Goal: Information Seeking & Learning: Learn about a topic

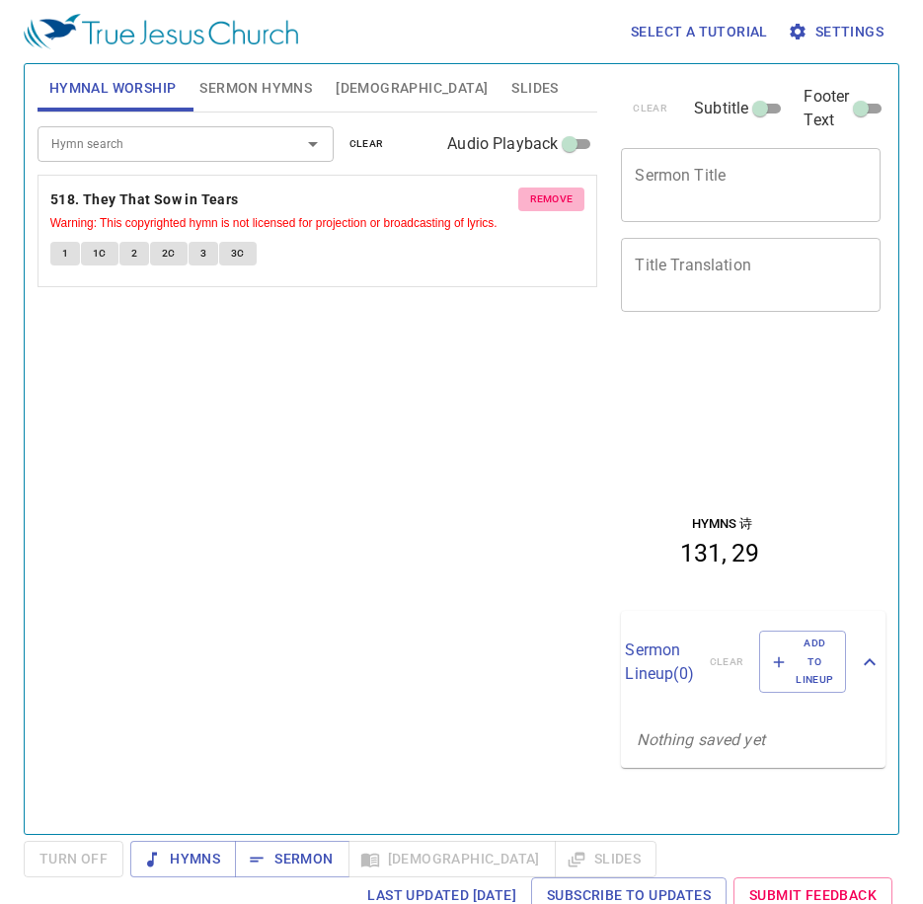
click at [573, 193] on button "remove" at bounding box center [551, 200] width 67 height 24
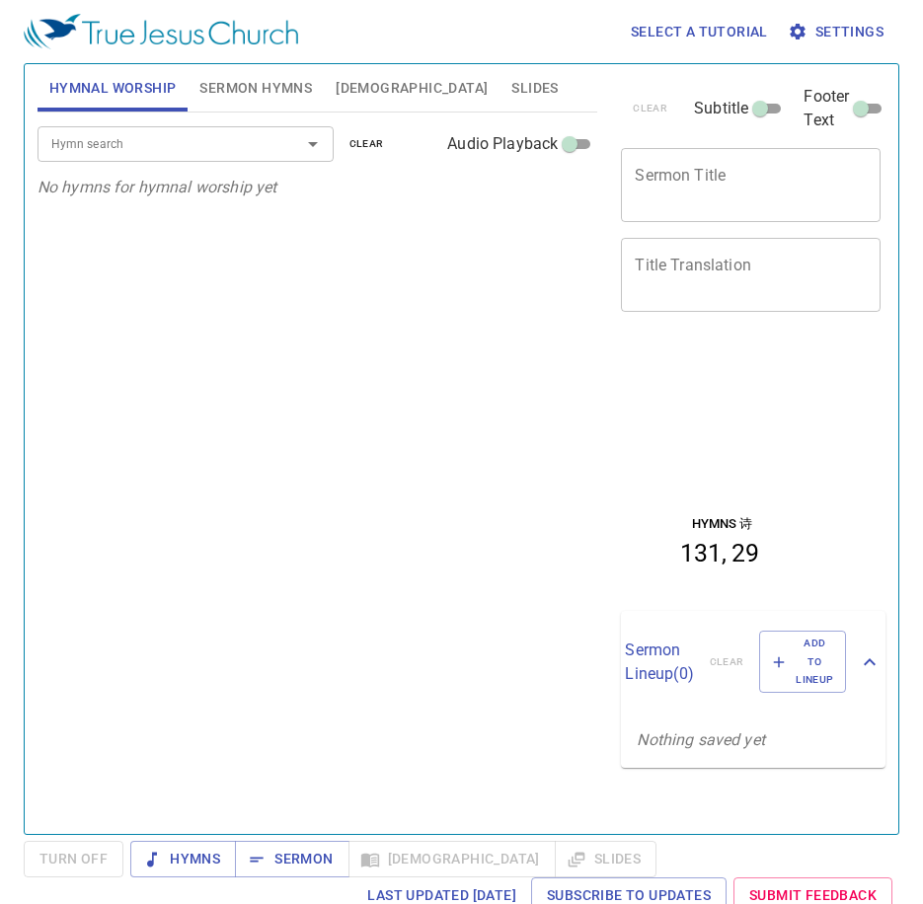
click at [230, 97] on span "Sermon Hymns" at bounding box center [255, 88] width 113 height 25
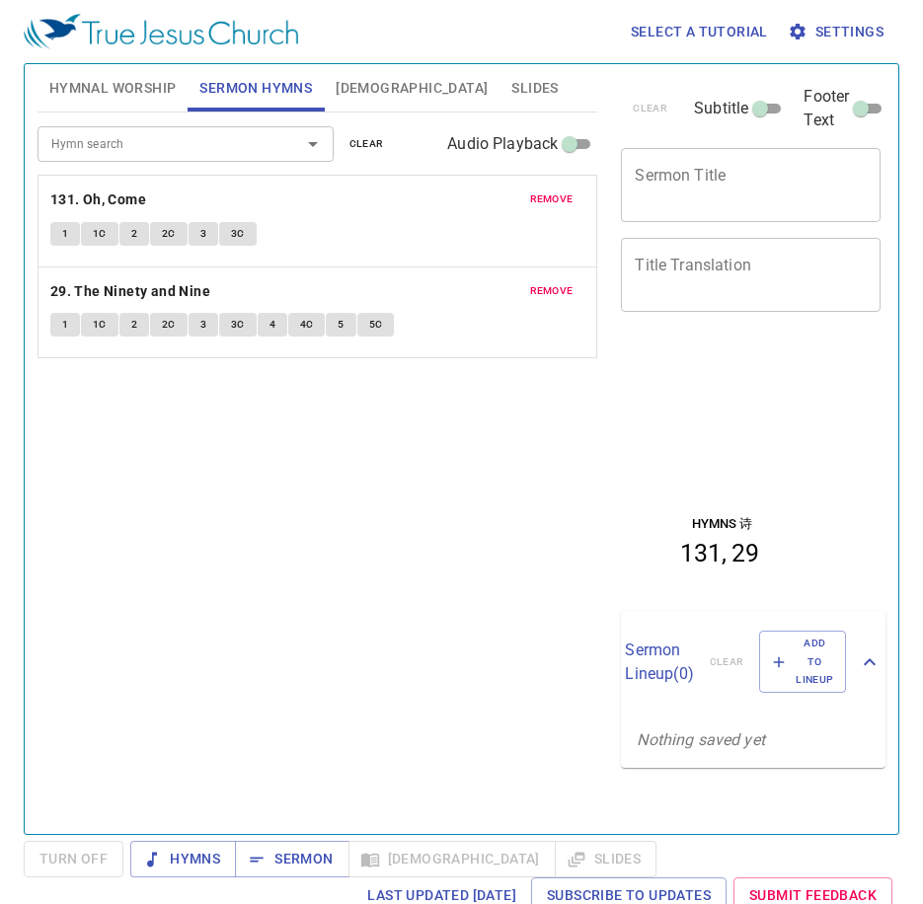
click at [558, 206] on span "remove" at bounding box center [551, 199] width 43 height 18
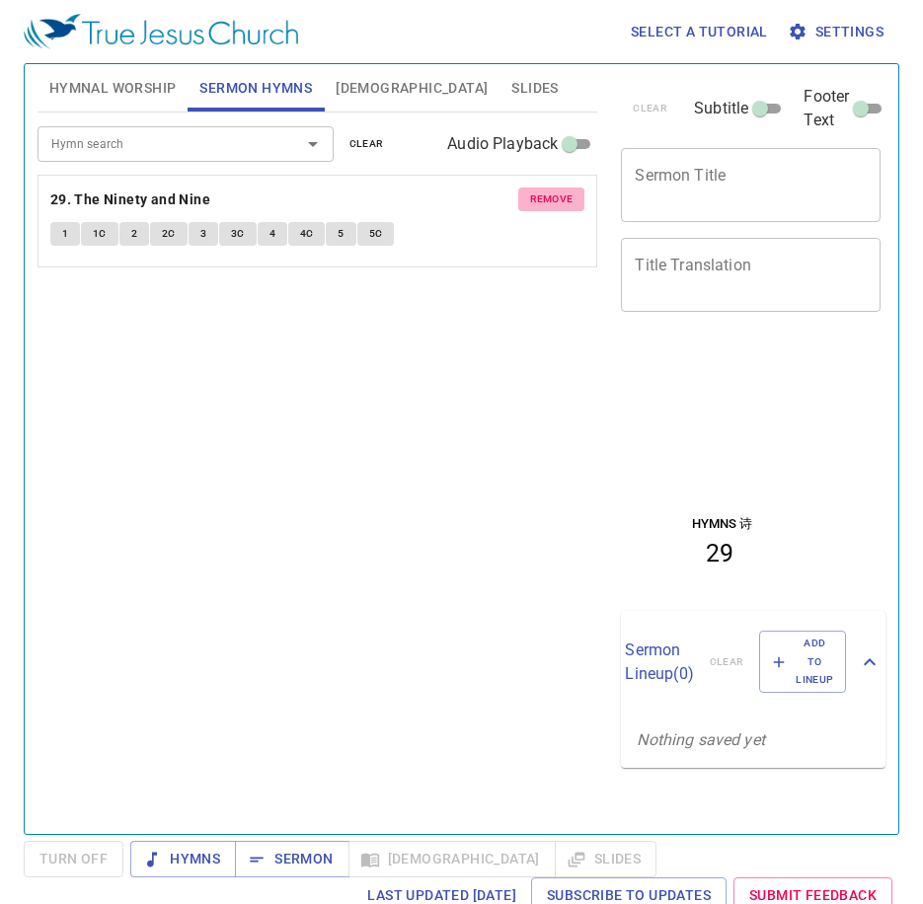
click at [558, 206] on span "remove" at bounding box center [551, 199] width 43 height 18
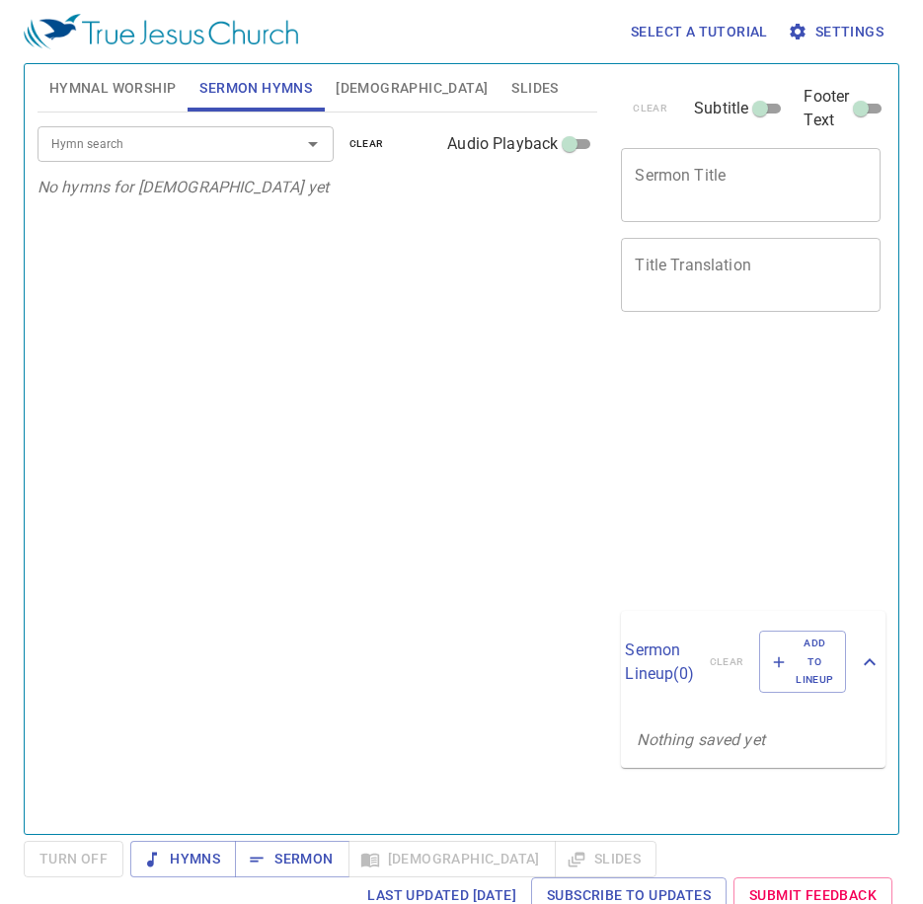
drag, startPoint x: 131, startPoint y: 88, endPoint x: 139, endPoint y: 101, distance: 15.1
click at [138, 101] on button "Hymnal Worship" at bounding box center [113, 87] width 151 height 47
click at [110, 123] on div "Hymn search Hymn search clear Audio Playback" at bounding box center [318, 144] width 561 height 63
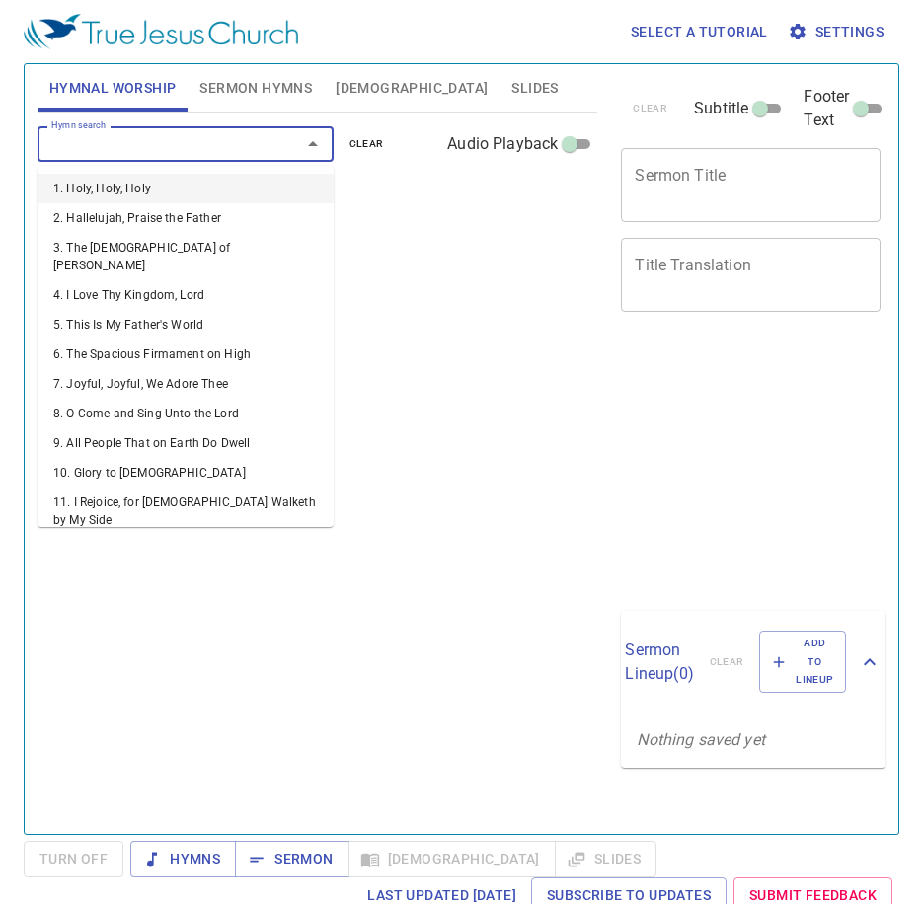
type input "1"
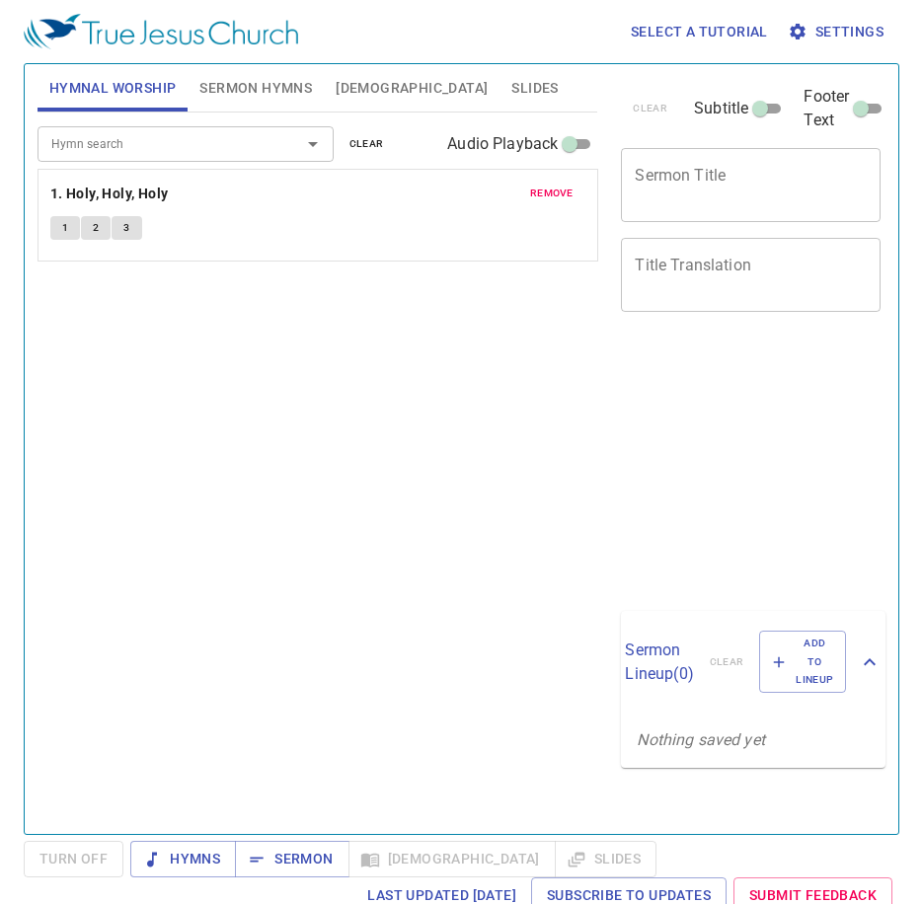
drag, startPoint x: 91, startPoint y: 206, endPoint x: 640, endPoint y: 254, distance: 550.8
click at [755, 197] on div "Hymnal Worship Sermon Hymns Bible Slides Hymn search Hymn search clear Audio Pl…" at bounding box center [462, 441] width 864 height 770
click at [63, 227] on span "1" at bounding box center [65, 234] width 6 height 18
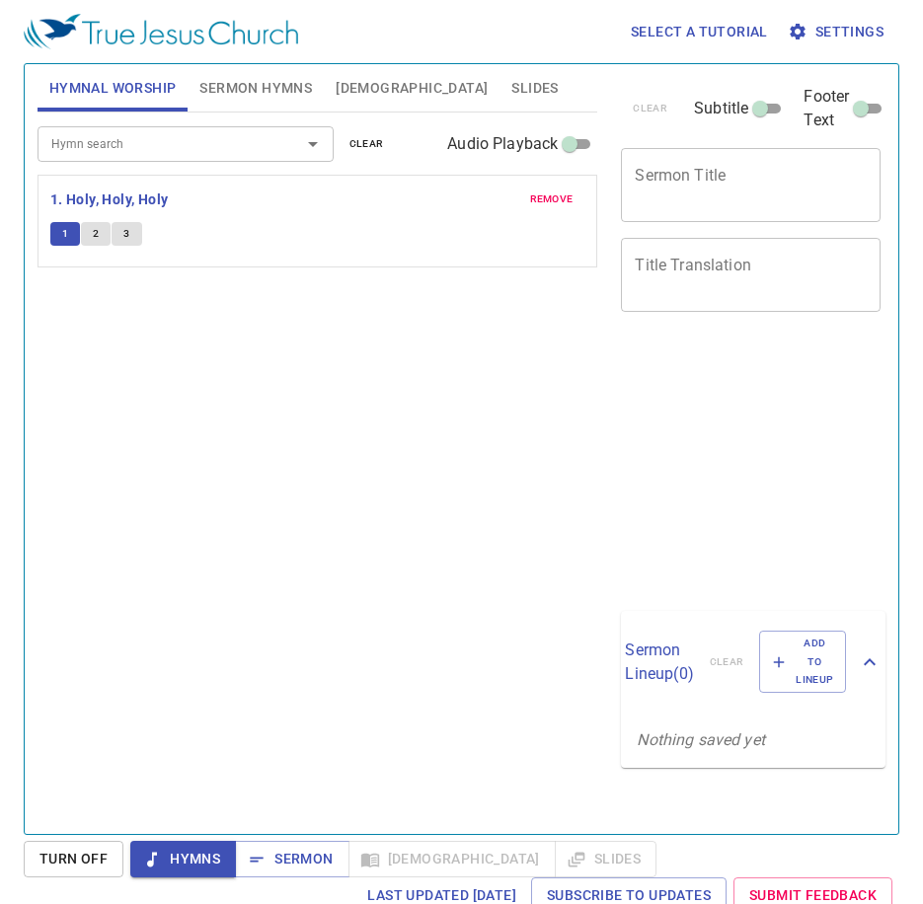
drag, startPoint x: 549, startPoint y: 197, endPoint x: 539, endPoint y: 192, distance: 11.0
click at [539, 192] on span "remove" at bounding box center [551, 199] width 43 height 18
click at [271, 156] on div "Hymn search" at bounding box center [186, 143] width 296 height 35
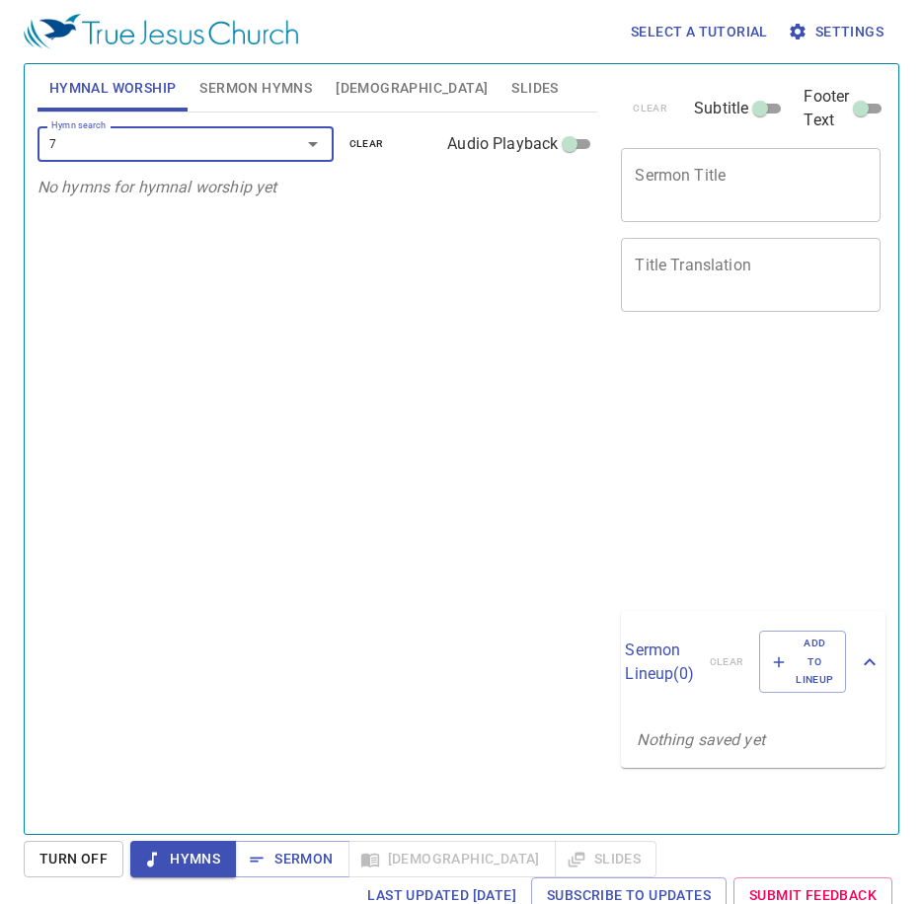
type input "76"
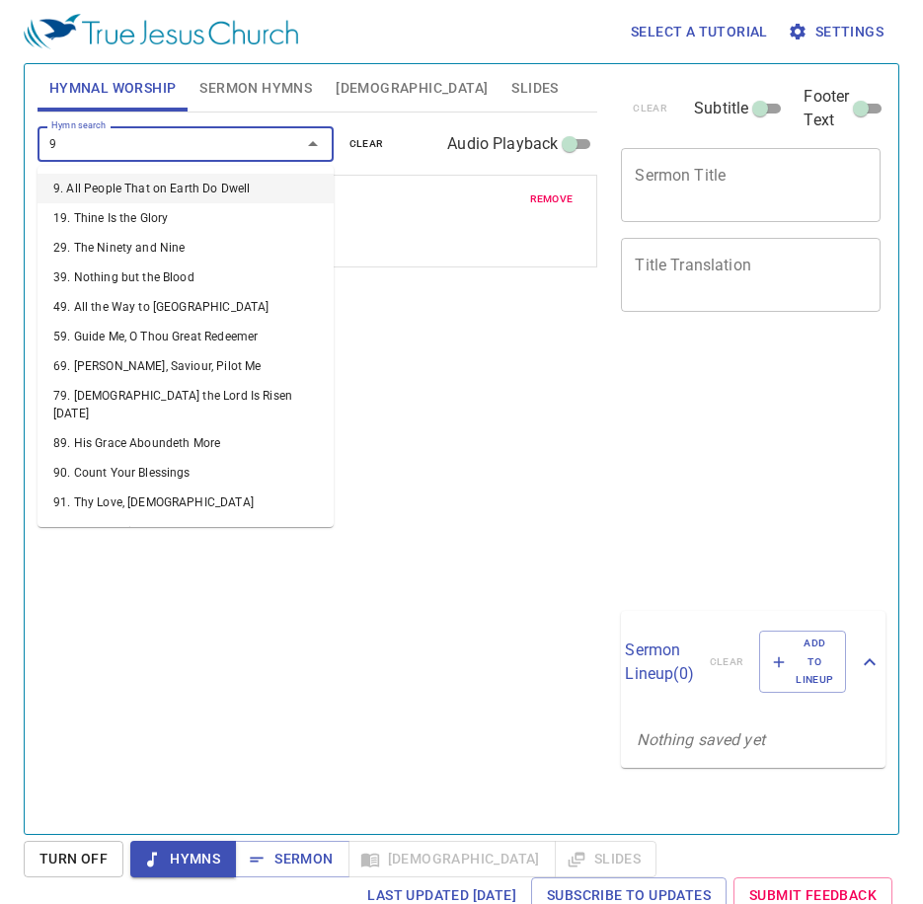
type input "91"
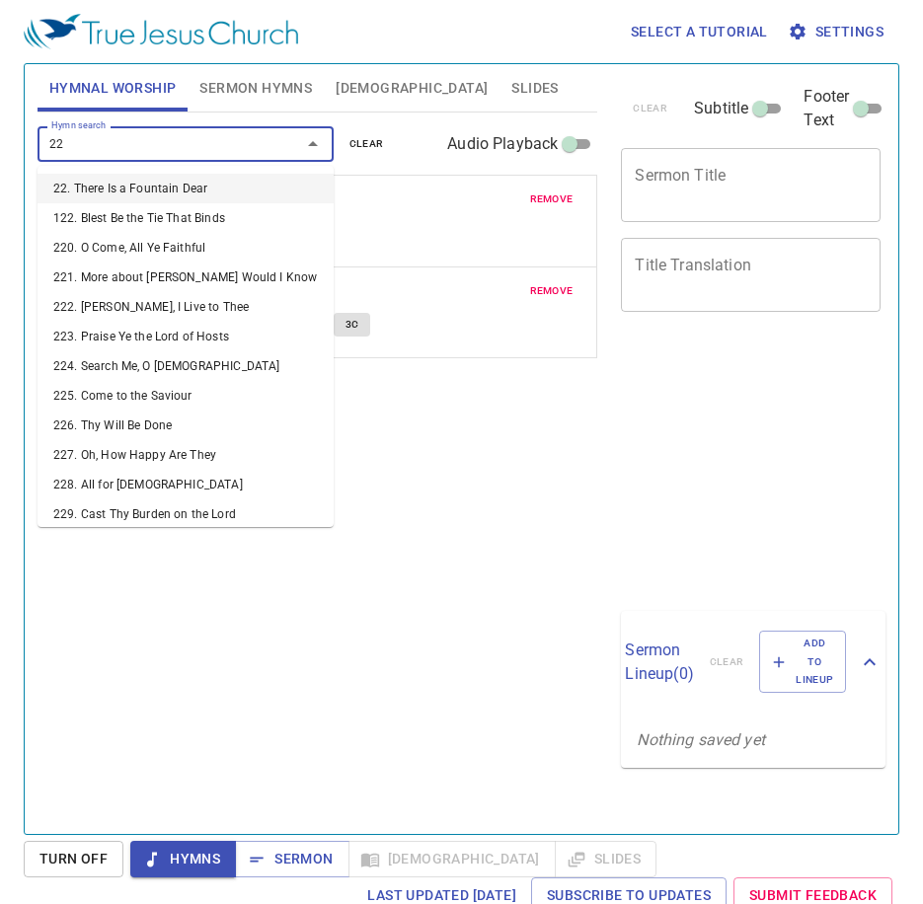
type input "228"
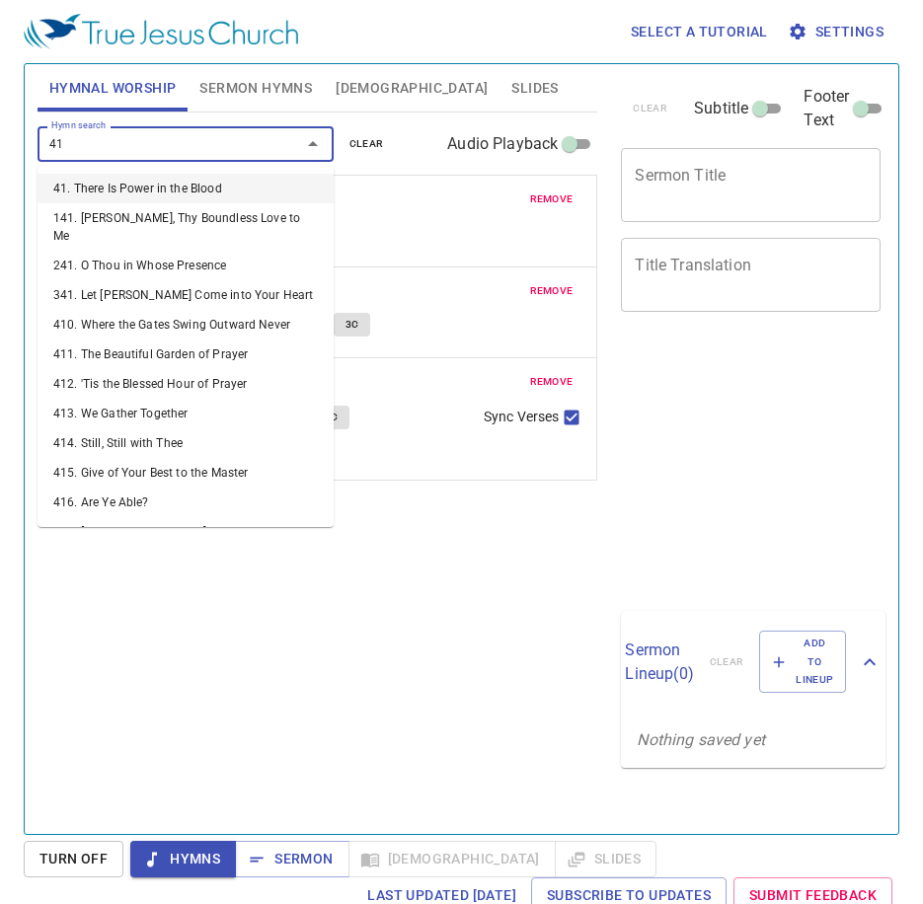
type input "415"
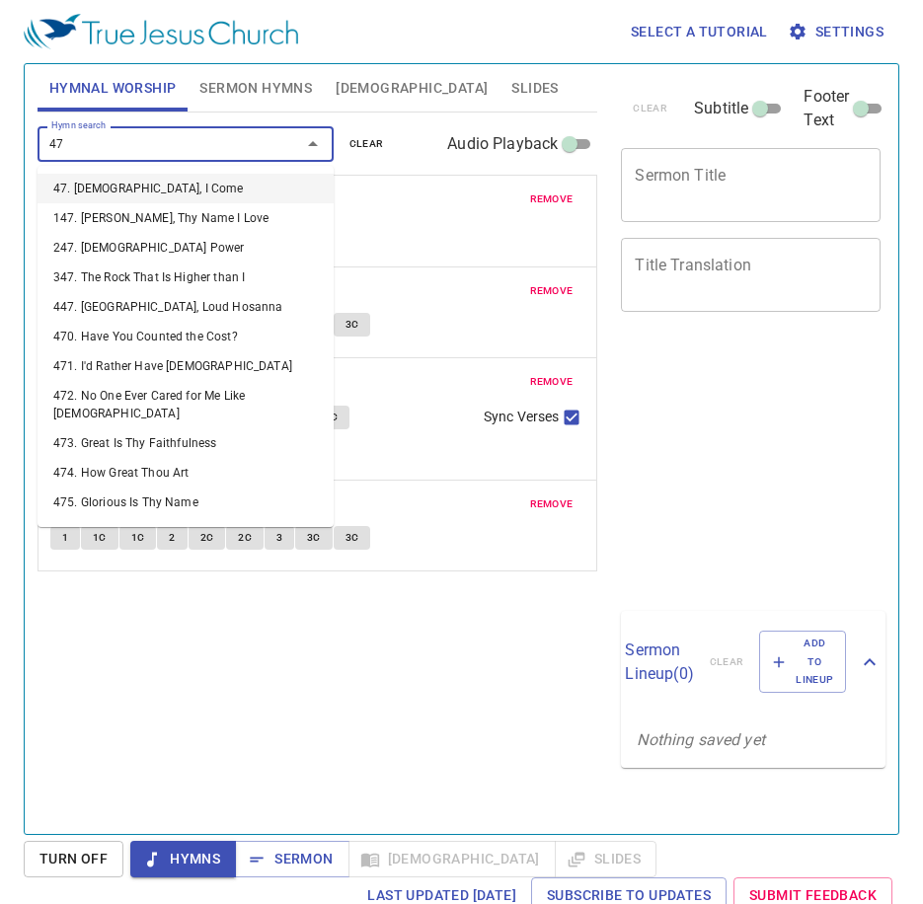
type input "471"
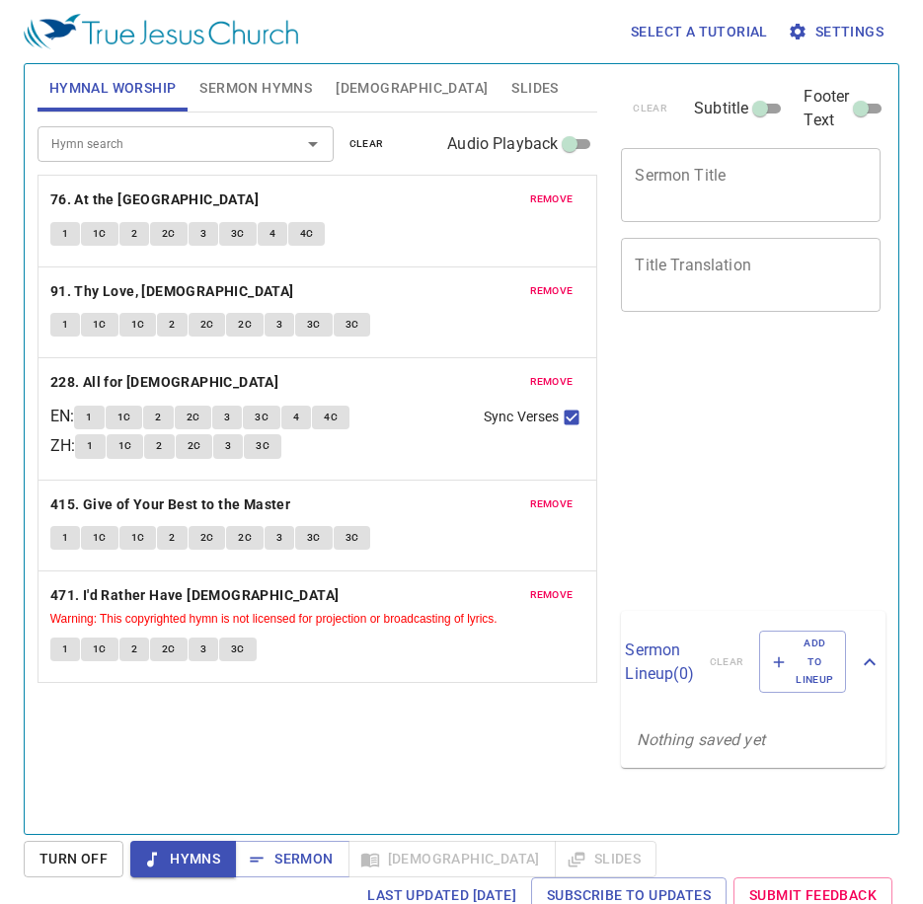
click at [228, 736] on div "Hymn search Hymn search clear Audio Playback remove 76. At the Cross 1 1C 2 2C …" at bounding box center [318, 465] width 561 height 705
click at [271, 94] on span "Sermon Hymns" at bounding box center [255, 88] width 113 height 25
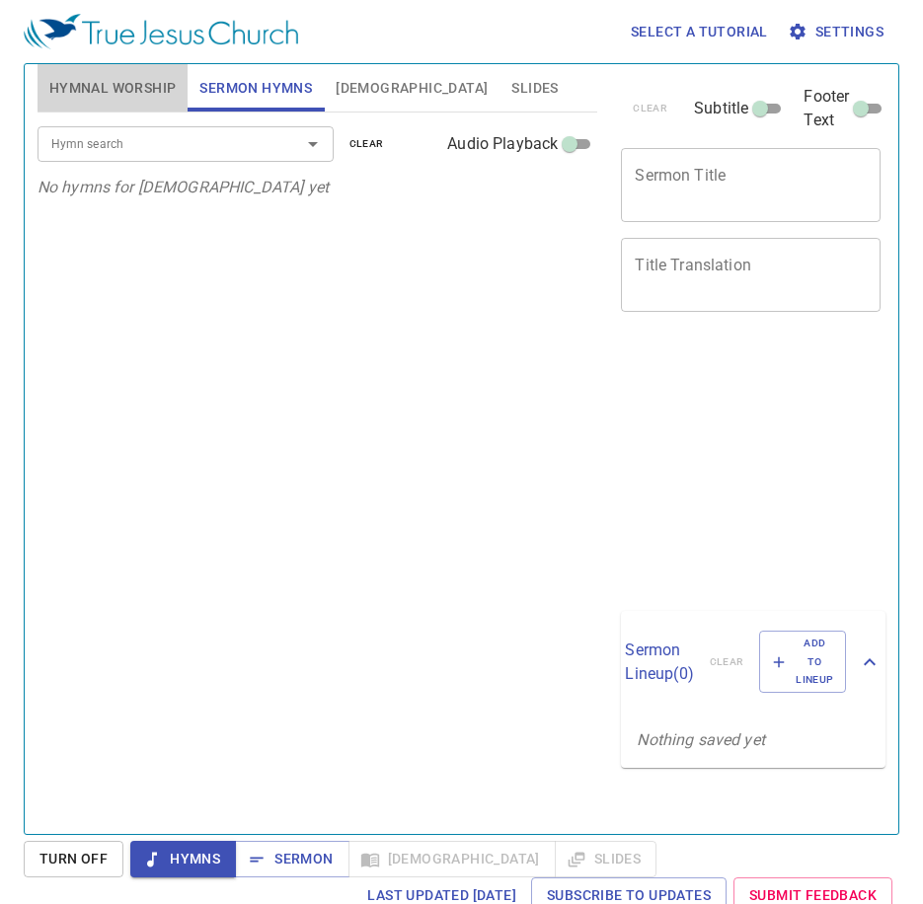
click at [141, 79] on span "Hymnal Worship" at bounding box center [112, 88] width 127 height 25
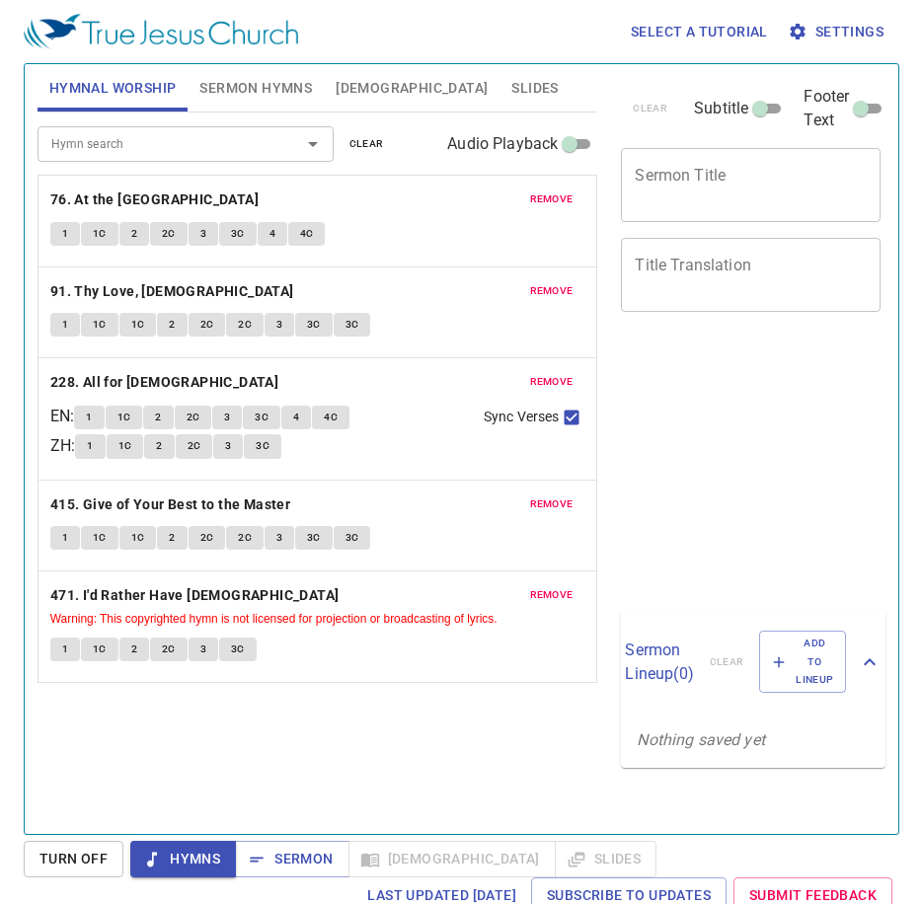
click at [238, 757] on div "Hymn search Hymn search clear Audio Playback remove 76. At the Cross 1 1C 2 2C …" at bounding box center [318, 465] width 561 height 705
click at [59, 235] on button "1" at bounding box center [65, 234] width 30 height 24
click at [117, 204] on b "76. At the [GEOGRAPHIC_DATA]" at bounding box center [154, 200] width 208 height 25
click at [334, 760] on div "Hymn search Hymn search clear Audio Playback remove 76. At the Cross 1 1C 2 2C …" at bounding box center [318, 465] width 561 height 705
click at [357, 778] on div "Hymn search Hymn search clear Audio Playback remove 76. At the Cross 1 1C 2 2C …" at bounding box center [318, 465] width 561 height 705
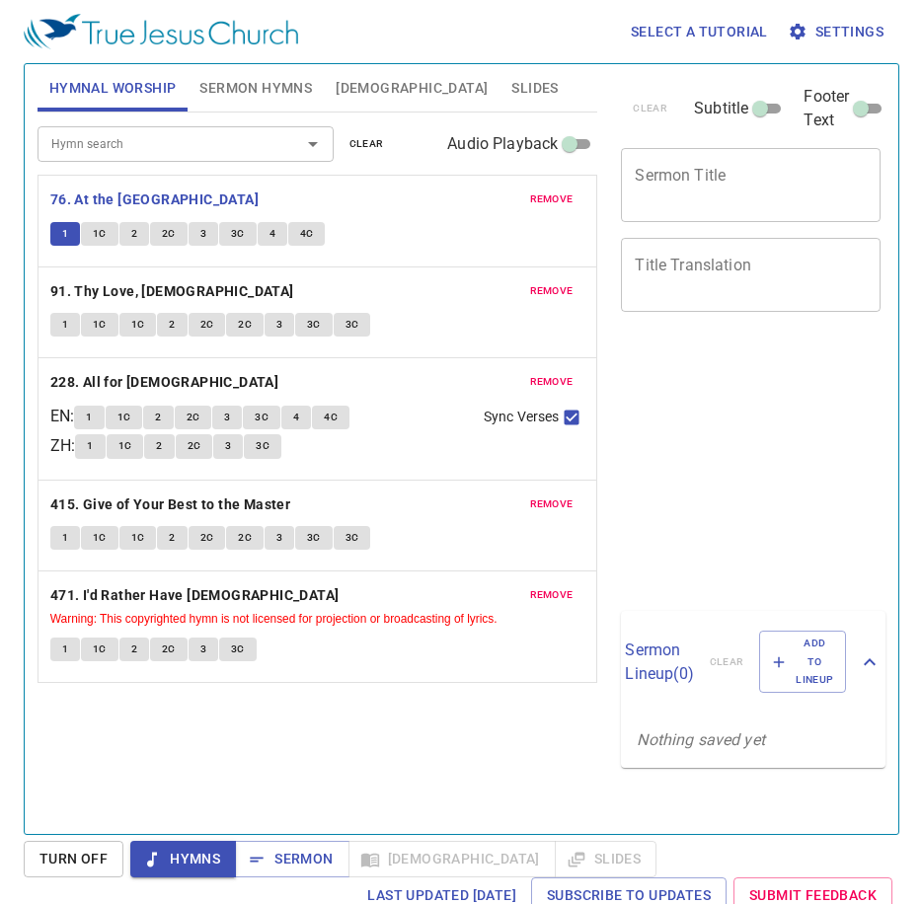
click at [329, 749] on div "Hymn search Hymn search clear Audio Playback remove 76. At the Cross 1 1C 2 2C …" at bounding box center [318, 465] width 561 height 705
click at [421, 771] on div "Hymn search Hymn search clear Audio Playback remove 76. At the Cross 1 1C 2 2C …" at bounding box center [318, 465] width 561 height 705
click at [341, 768] on div "Hymn search Hymn search clear Audio Playback remove 76. At the Cross 1 1C 2 2C …" at bounding box center [318, 465] width 561 height 705
click at [352, 80] on span "[DEMOGRAPHIC_DATA]" at bounding box center [412, 88] width 152 height 25
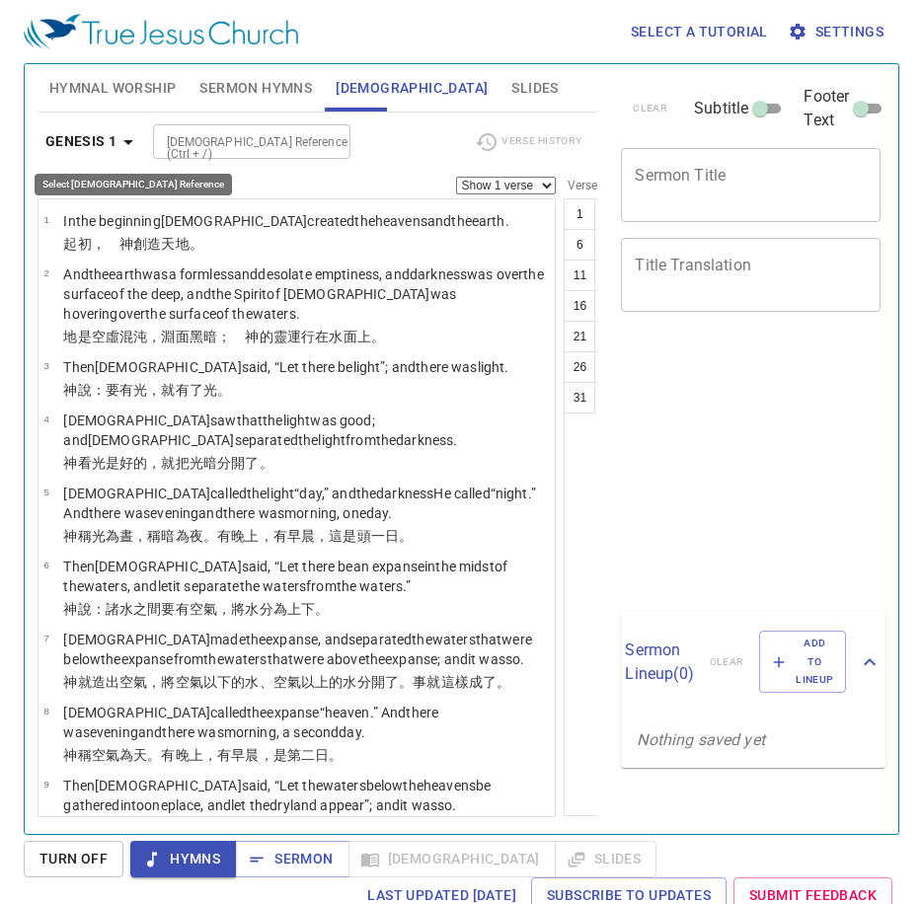
click at [81, 142] on b "Genesis 1" at bounding box center [81, 141] width 72 height 25
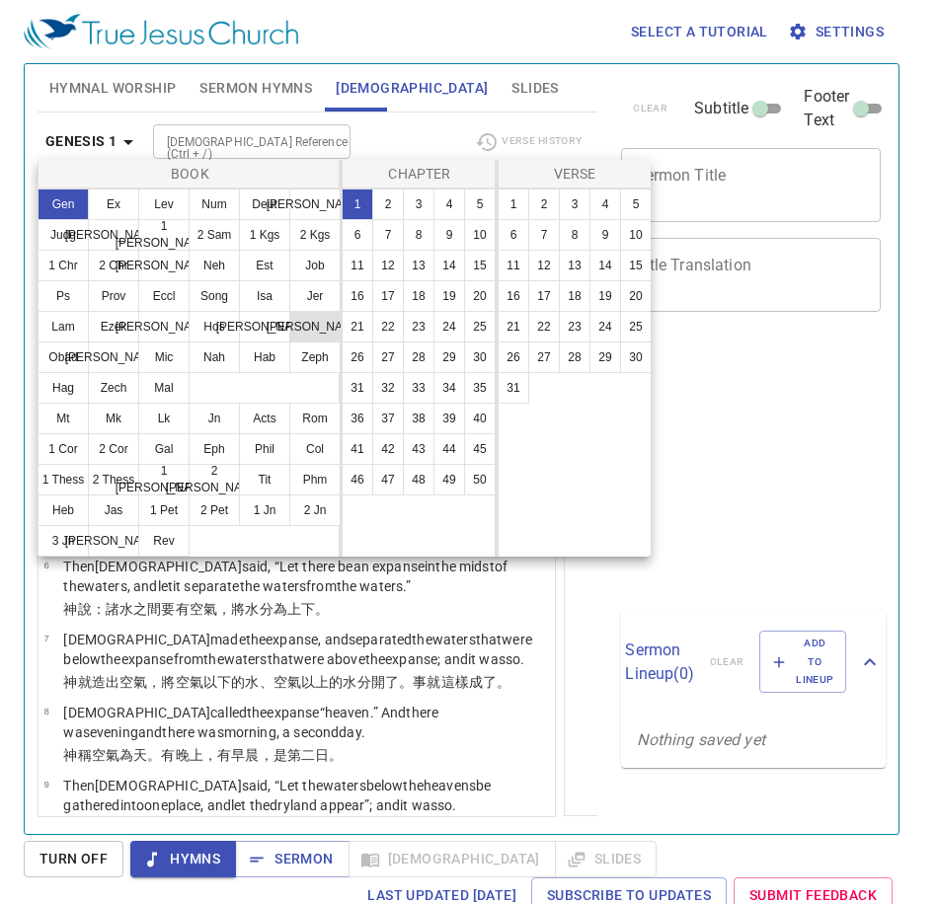
click at [321, 322] on button "Amos" at bounding box center [314, 327] width 51 height 32
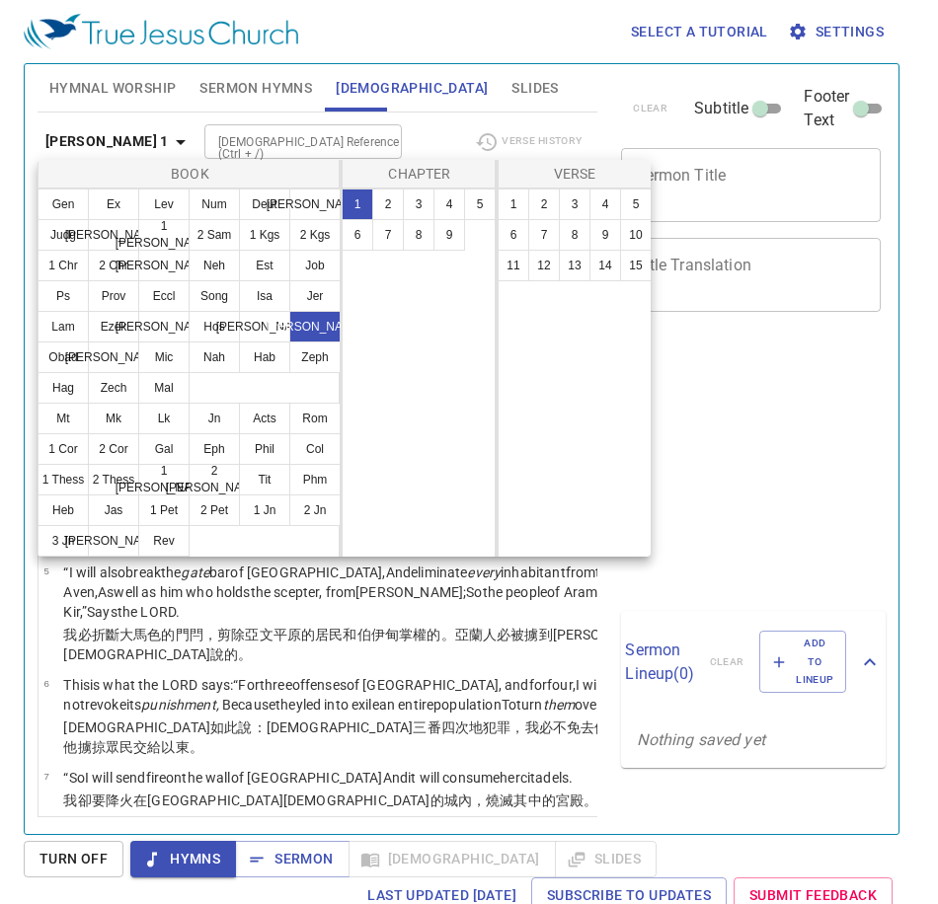
click at [529, 651] on div at bounding box center [469, 452] width 938 height 904
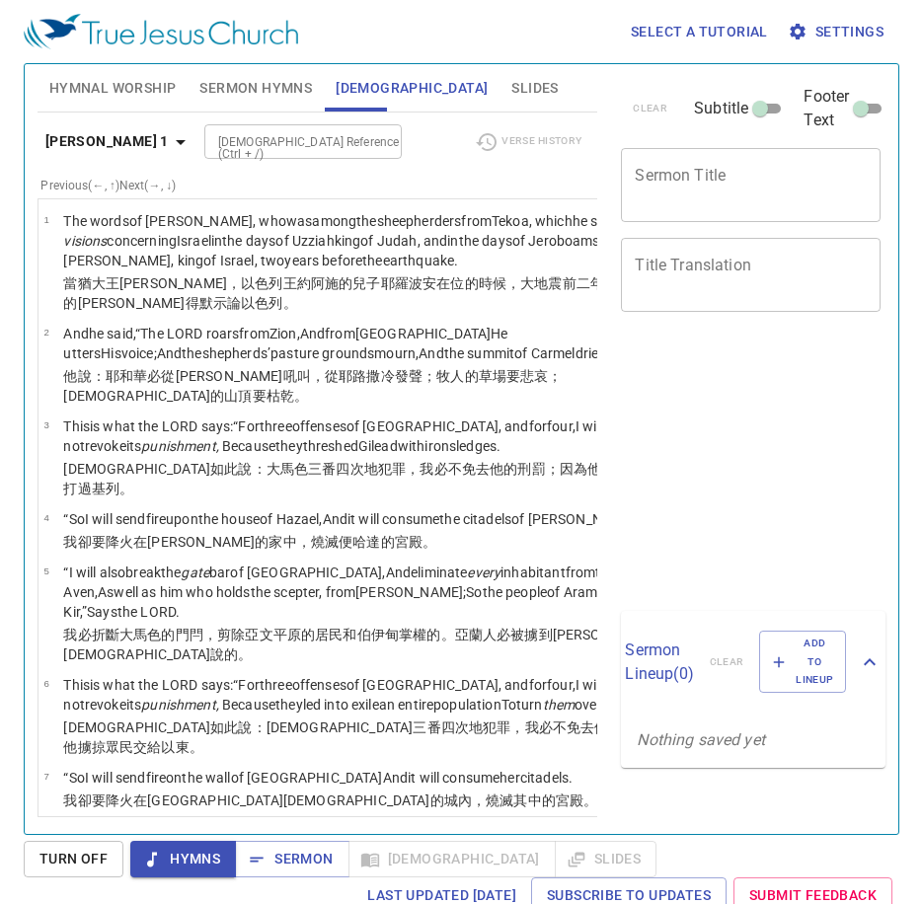
click at [91, 133] on b "Amos 1" at bounding box center [106, 141] width 123 height 25
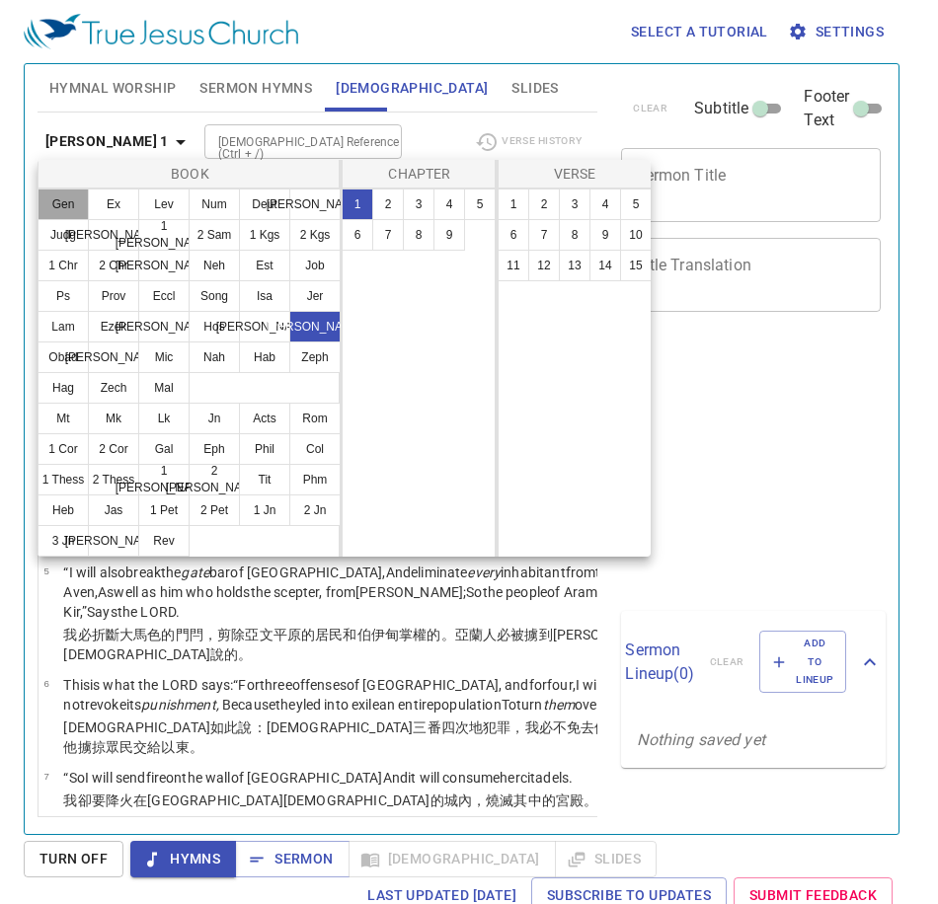
click at [62, 200] on button "Gen" at bounding box center [63, 205] width 51 height 32
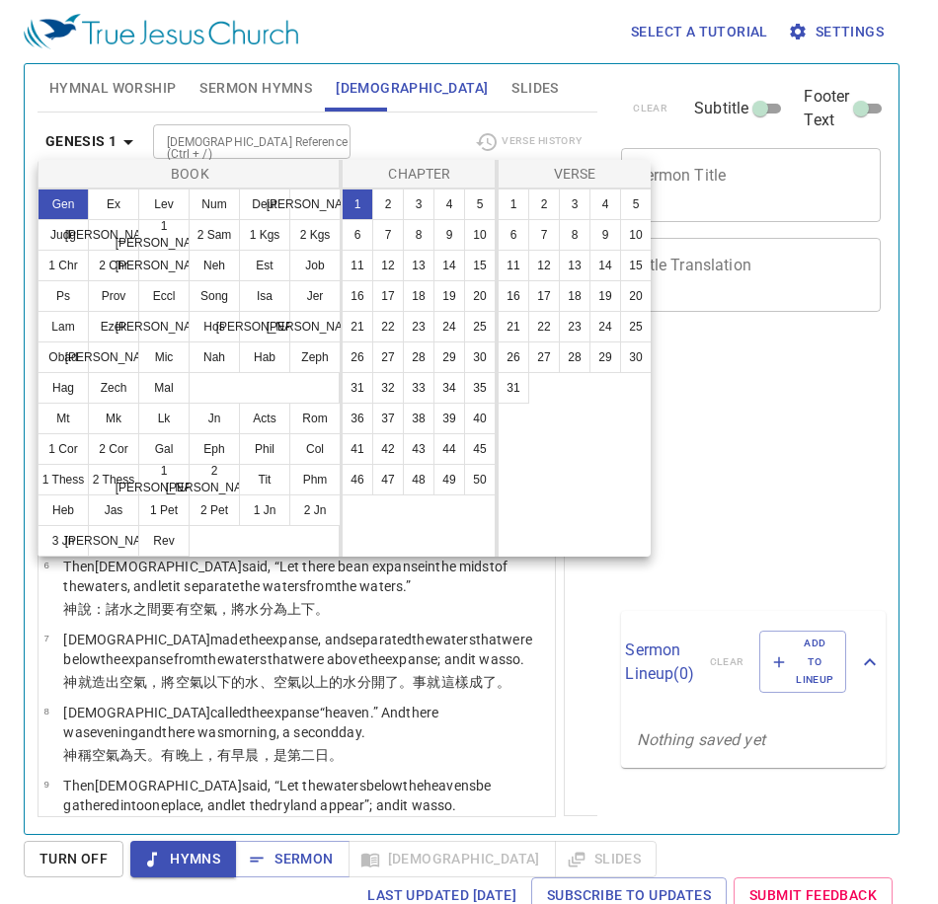
click at [188, 86] on div at bounding box center [469, 452] width 938 height 904
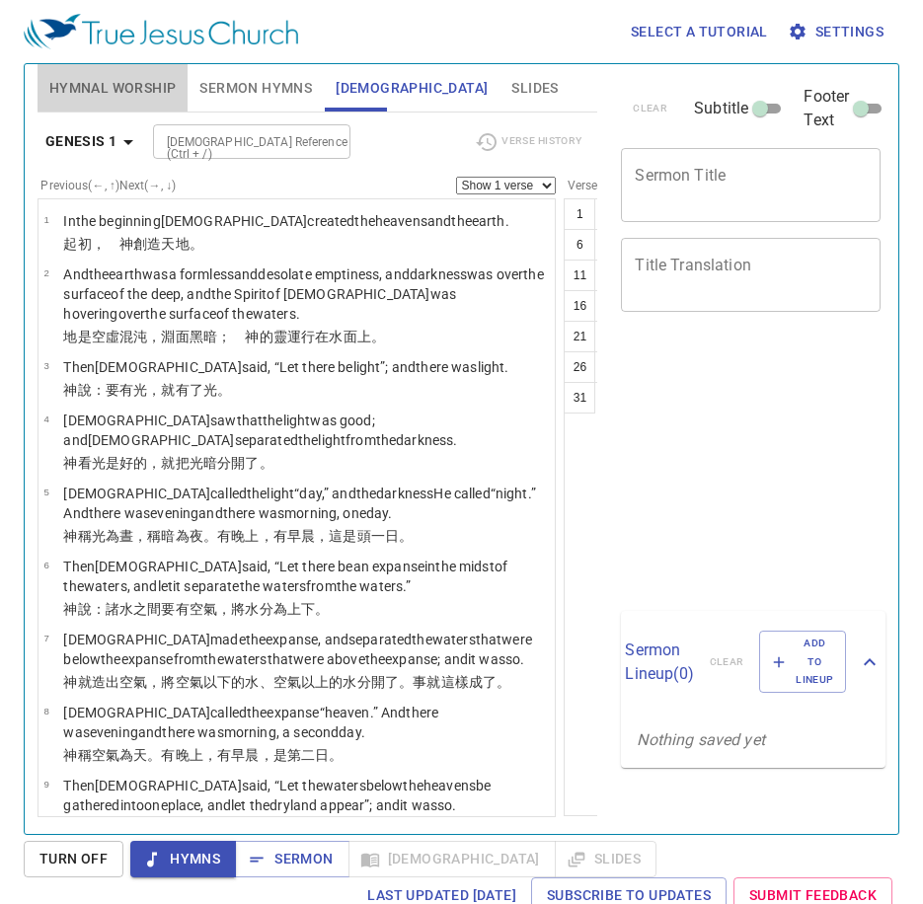
click at [175, 91] on span "Hymnal Worship" at bounding box center [112, 88] width 127 height 25
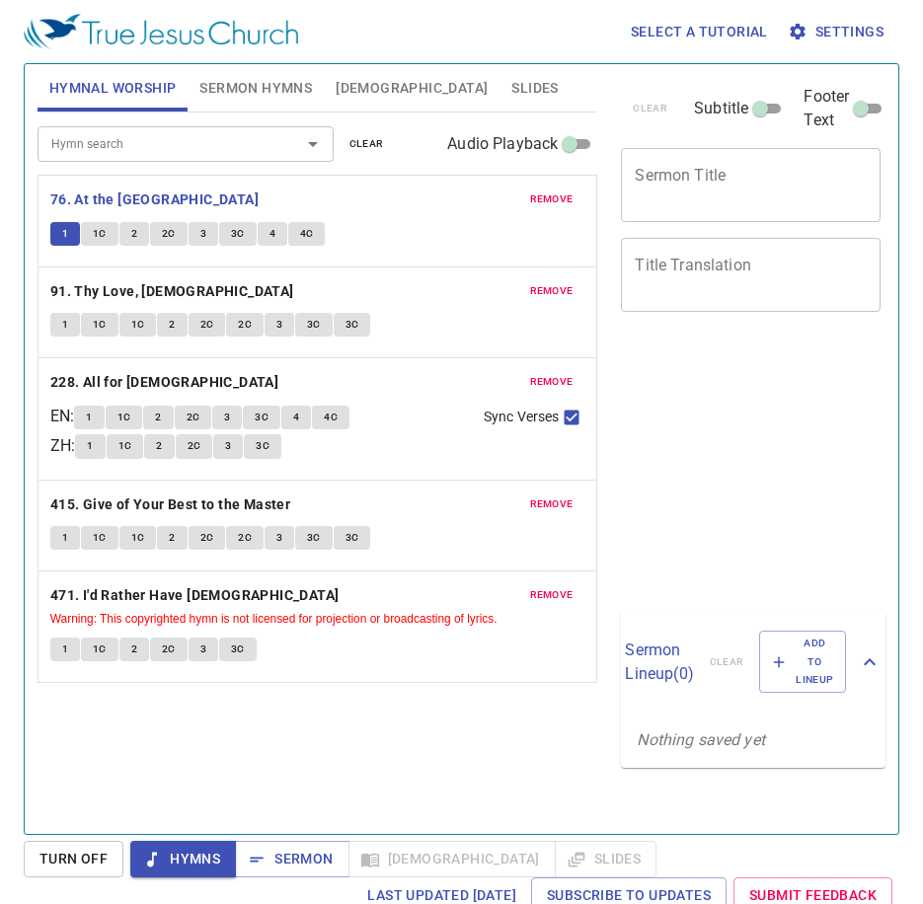
click at [386, 746] on div "Hymn search Hymn search clear Audio Playback remove 76. At the Cross 1 1C 2 2C …" at bounding box center [318, 465] width 561 height 705
click at [65, 239] on span "1" at bounding box center [65, 234] width 6 height 18
click at [216, 773] on div "Hymn search Hymn search clear Audio Playback remove 76. At the Cross 1 1C 2 2C …" at bounding box center [318, 465] width 561 height 705
click at [217, 765] on div "Hymn search Hymn search clear Audio Playback remove 76. At the Cross 1 1C 2 2C …" at bounding box center [318, 465] width 561 height 705
click at [69, 325] on button "1" at bounding box center [65, 325] width 30 height 24
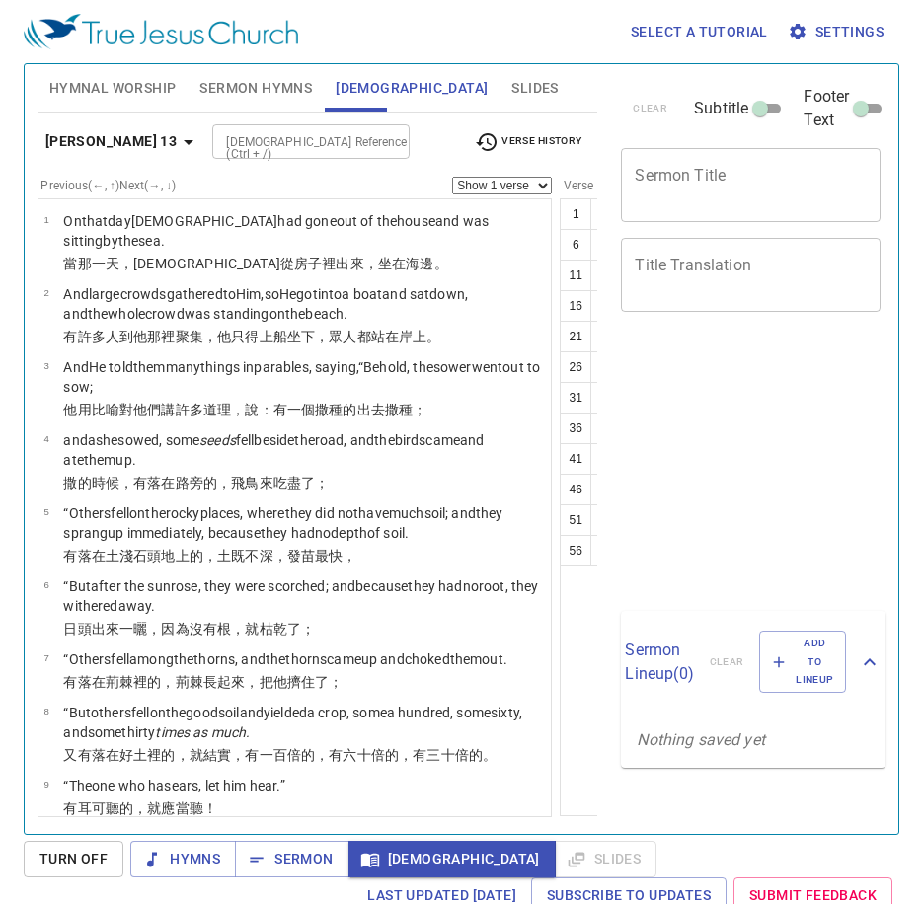
select select "44"
select select "46"
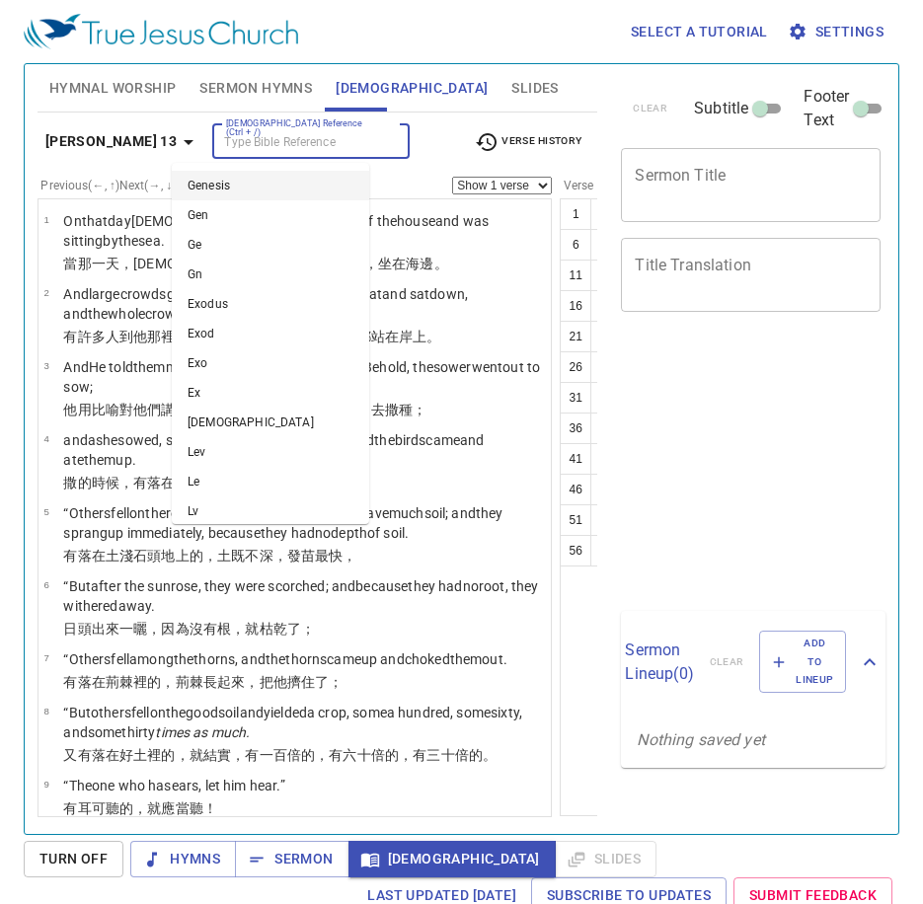
select select "44"
select select "46"
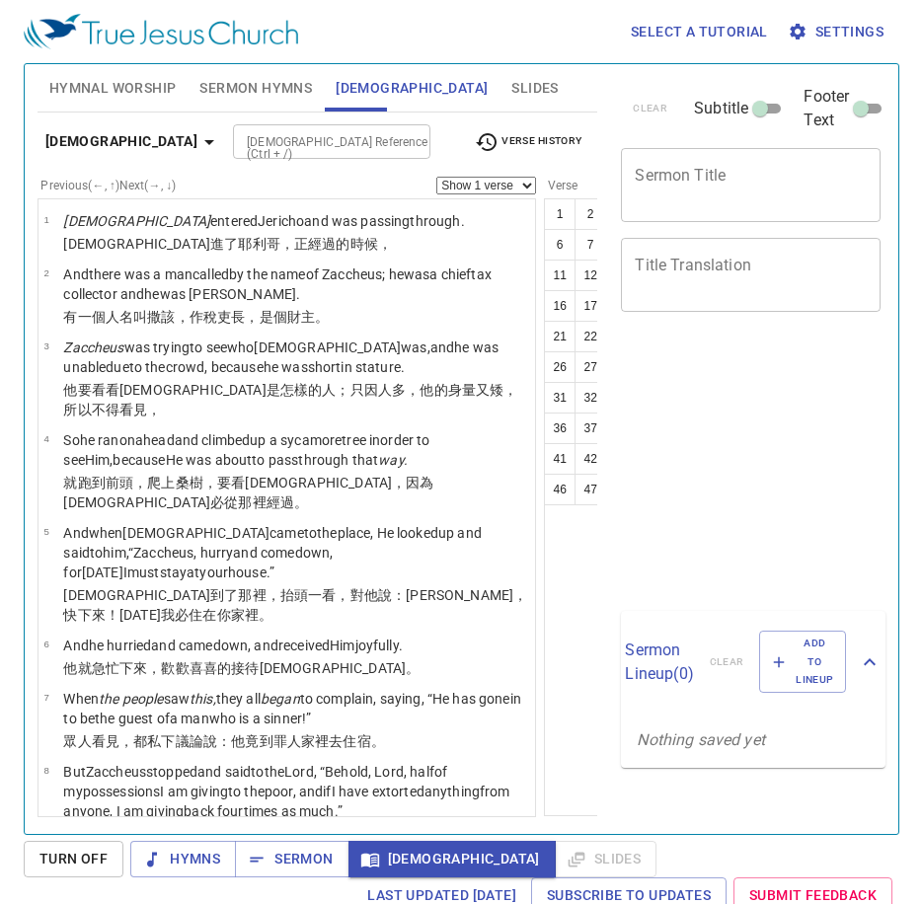
select select "44"
select select "46"
select select "44"
select select "46"
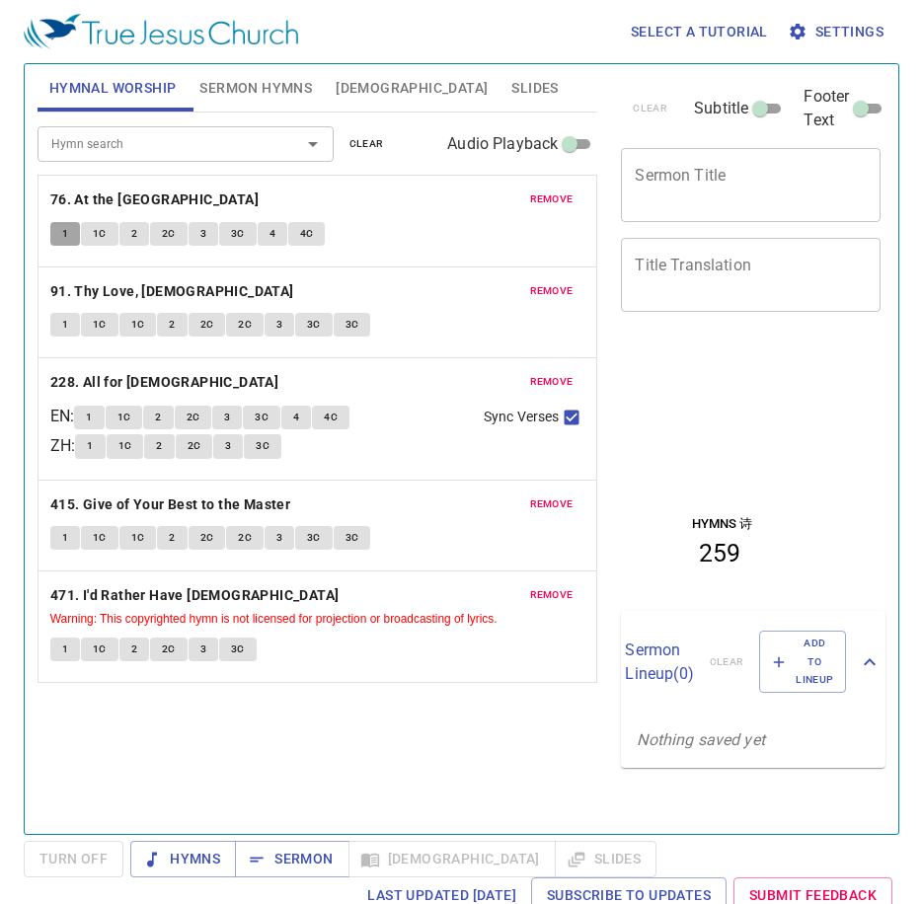
click at [68, 231] on span "1" at bounding box center [65, 234] width 6 height 18
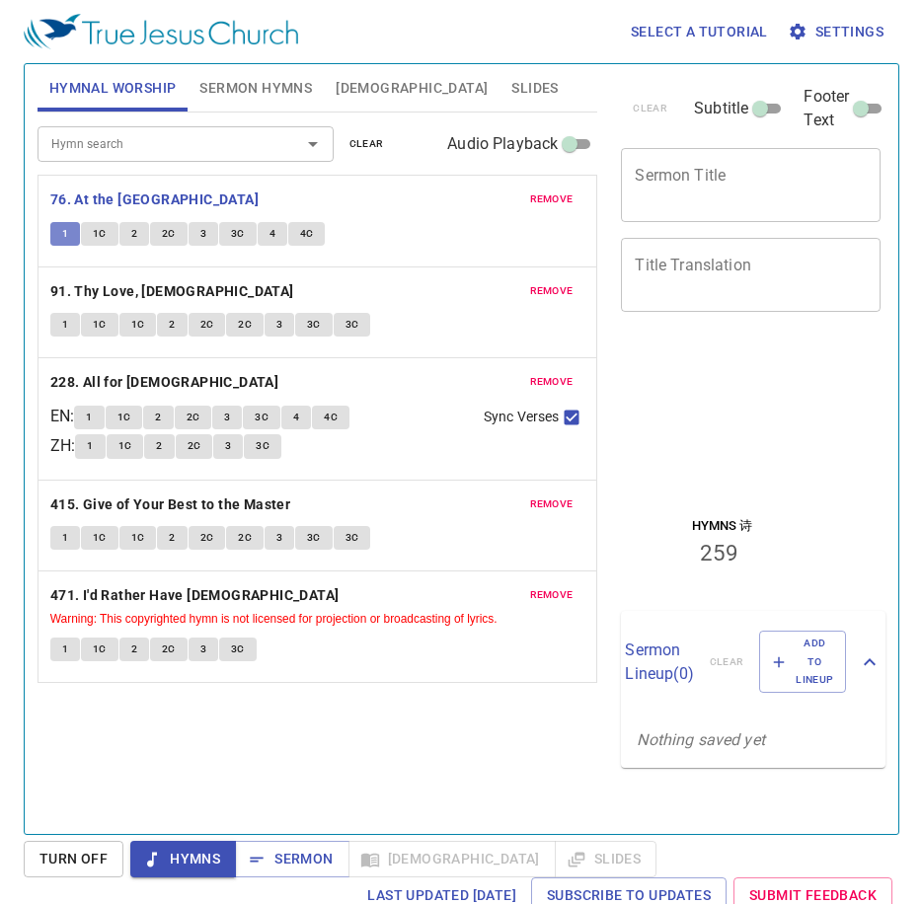
click at [64, 234] on span "1" at bounding box center [65, 234] width 6 height 18
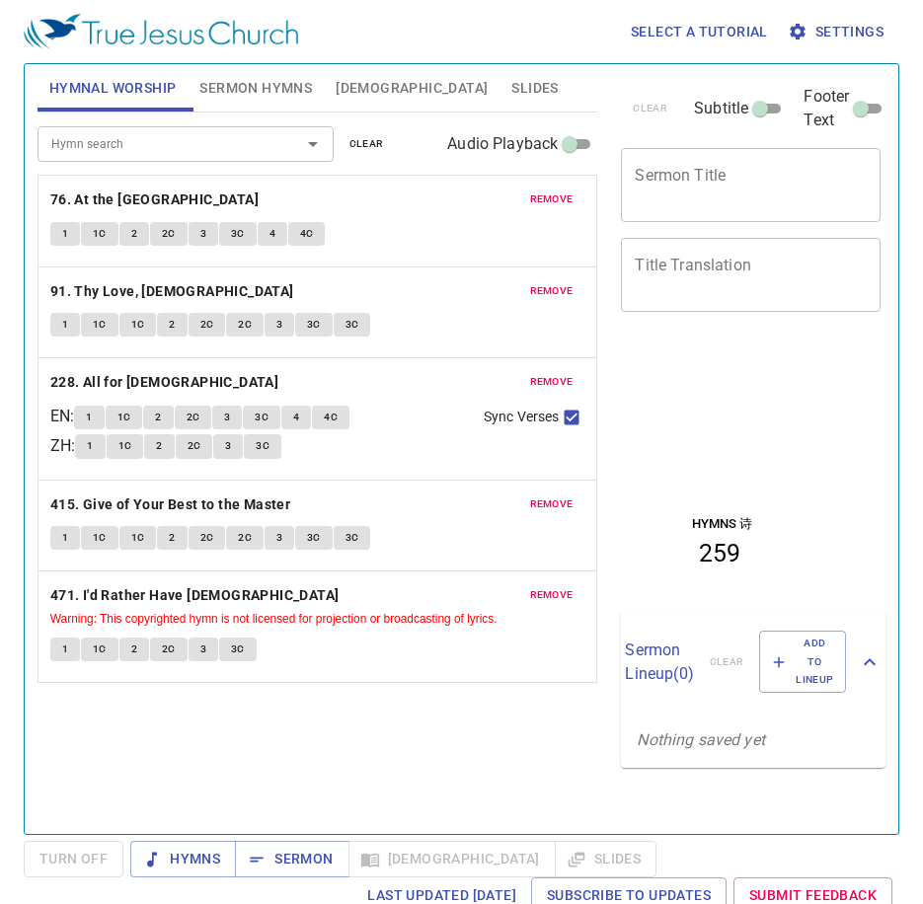
click at [60, 228] on button "1" at bounding box center [65, 234] width 30 height 24
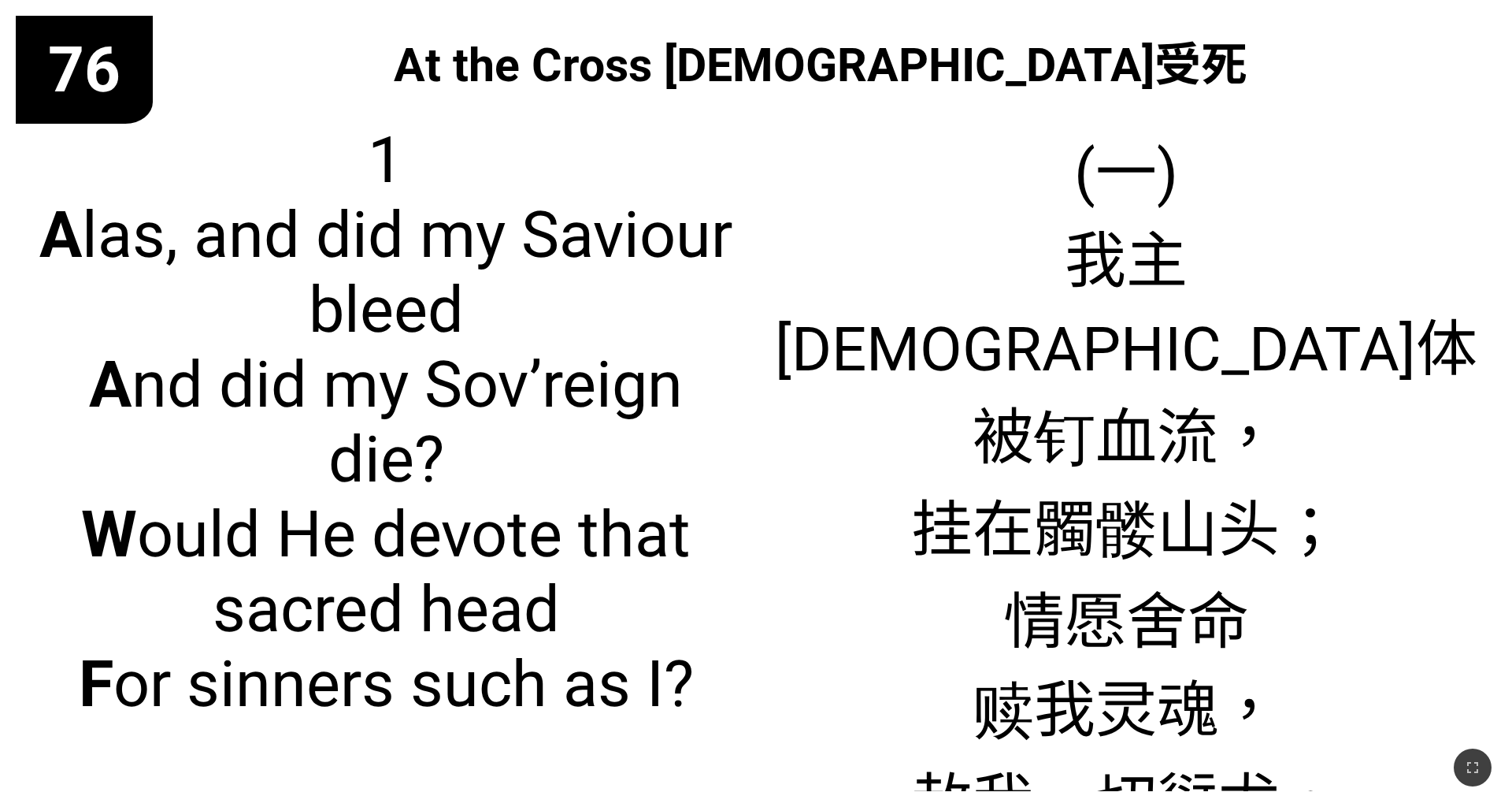
click at [630, 164] on div "(一) 我主圣体 被钉血流， 挂在髑髅山头； 情愿舍命 赎我灵魂， 赦我一切愆尤。" at bounding box center [1126, 449] width 740 height 684
